Goal: Task Accomplishment & Management: Use online tool/utility

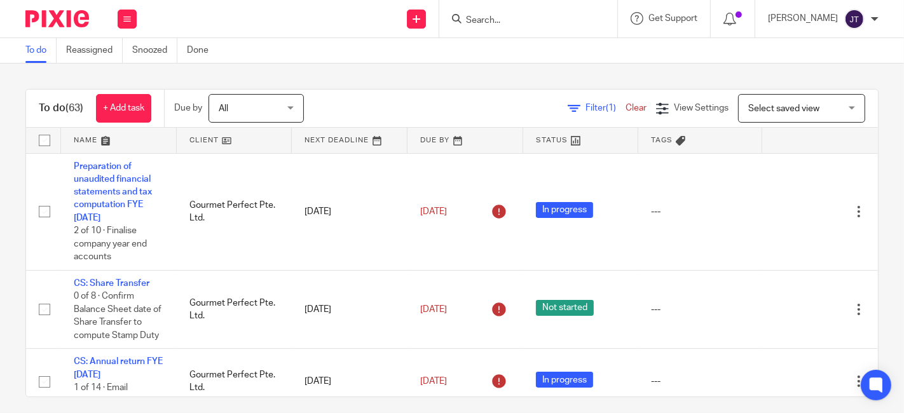
click at [207, 137] on link at bounding box center [235, 140] width 116 height 25
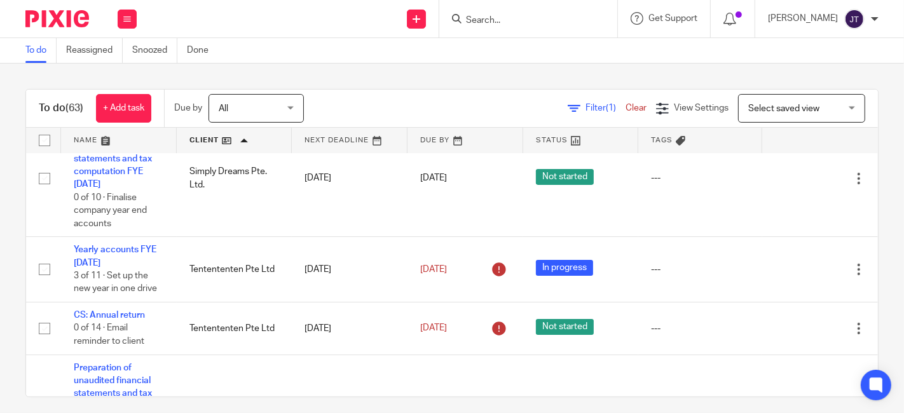
scroll to position [3956, 0]
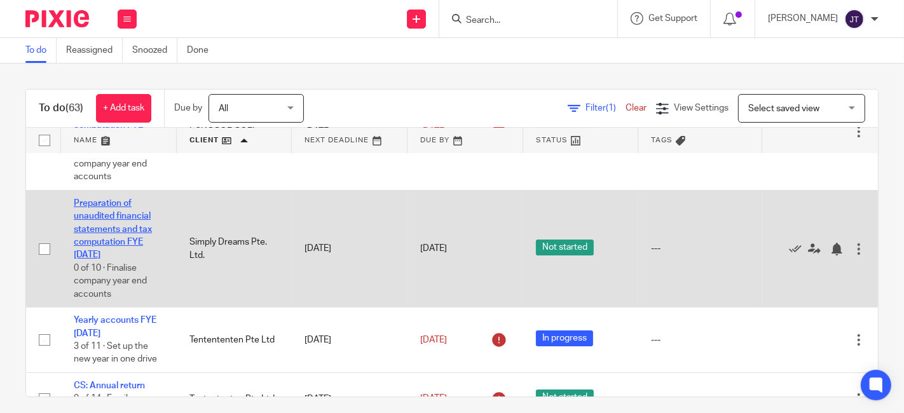
drag, startPoint x: 97, startPoint y: 234, endPoint x: 92, endPoint y: 239, distance: 7.2
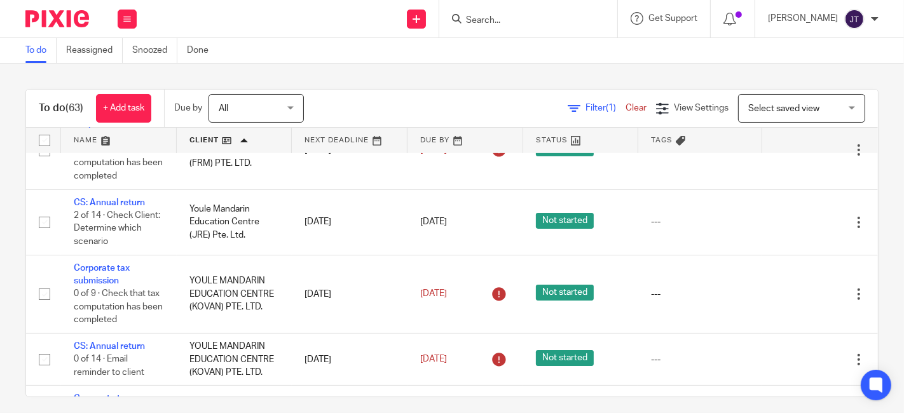
scroll to position [4249, 0]
